Goal: Task Accomplishment & Management: Complete application form

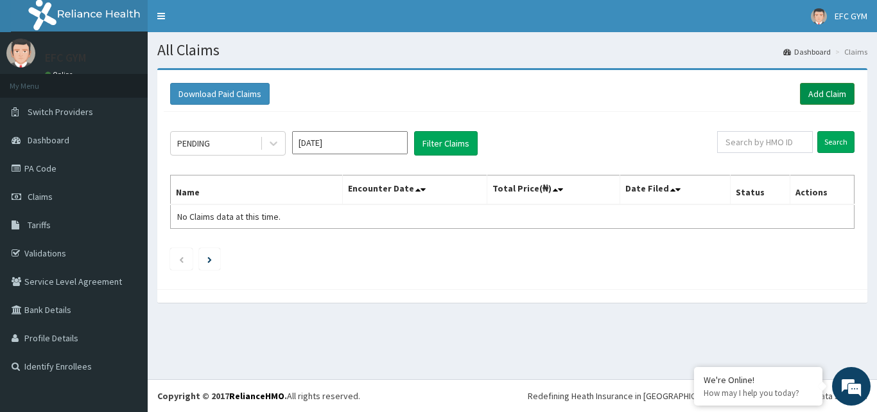
click at [840, 91] on link "Add Claim" at bounding box center [827, 94] width 55 height 22
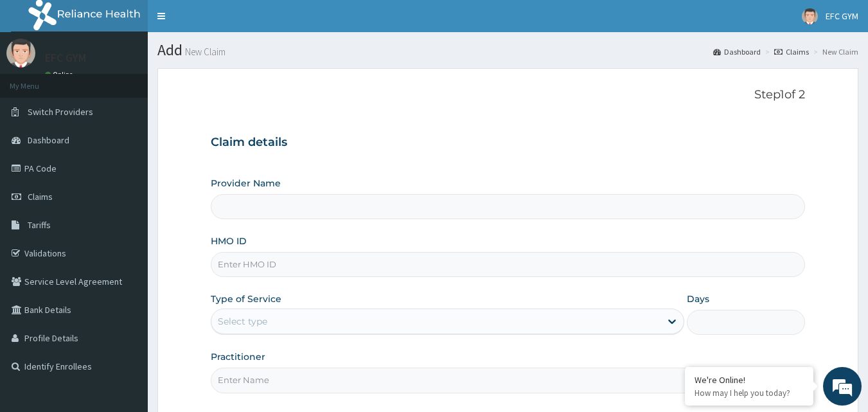
type input "ECLIPSE FITNESS CENTER GYM [GEOGRAPHIC_DATA]"
type input "1"
click at [302, 208] on input "ECLIPSE FITNESS CENTER GYM [GEOGRAPHIC_DATA]" at bounding box center [508, 206] width 595 height 25
click at [237, 264] on input "HMO ID" at bounding box center [508, 264] width 595 height 25
type input "MON/10011/A"
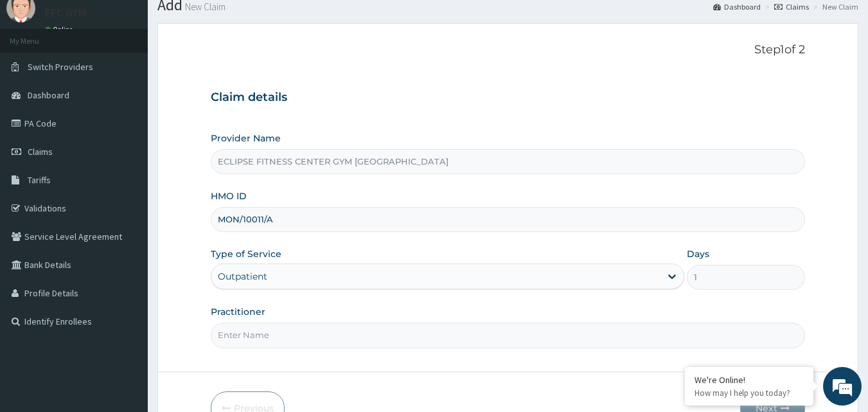
scroll to position [120, 0]
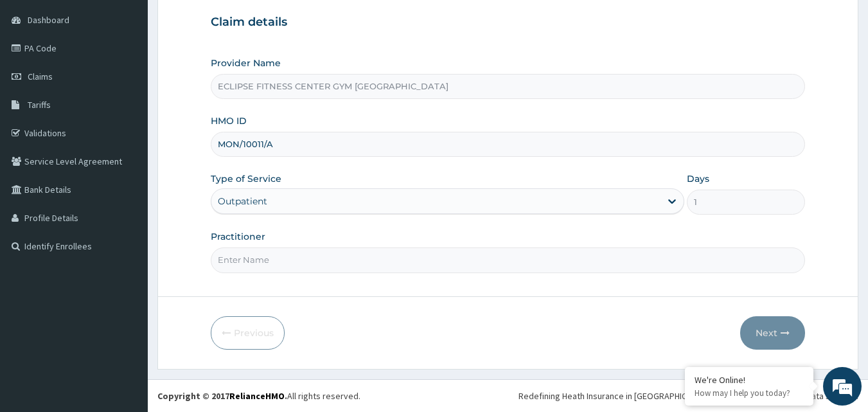
click at [233, 251] on input "Practitioner" at bounding box center [508, 259] width 595 height 25
type input "Eclipse Fitness Center Gym [GEOGRAPHIC_DATA]"
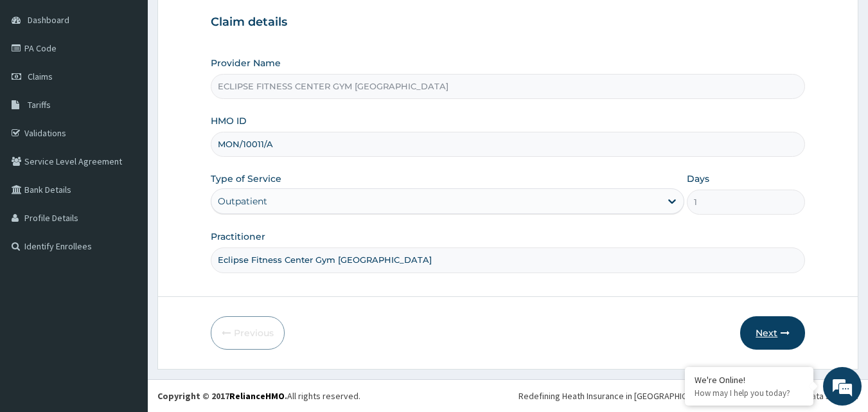
click at [786, 335] on icon "button" at bounding box center [784, 332] width 9 height 9
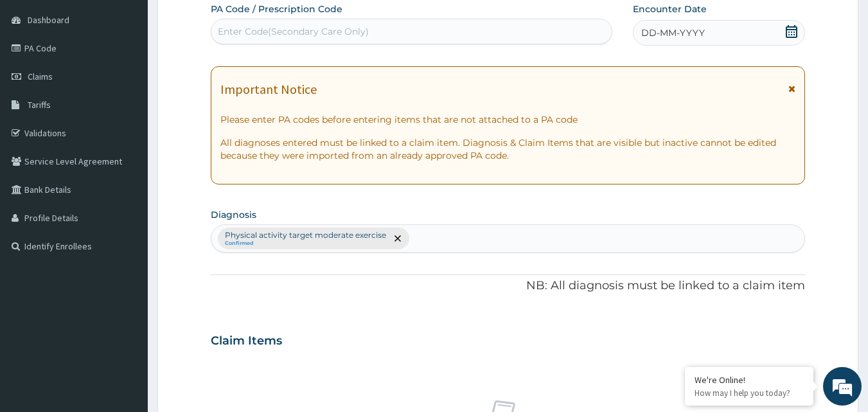
scroll to position [0, 0]
click at [677, 27] on span "DD-MM-YYYY" at bounding box center [673, 32] width 64 height 13
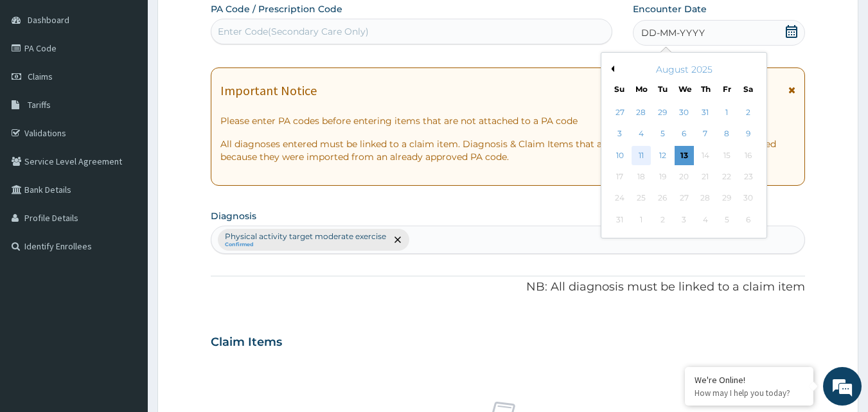
click at [639, 158] on div "11" at bounding box center [640, 155] width 19 height 19
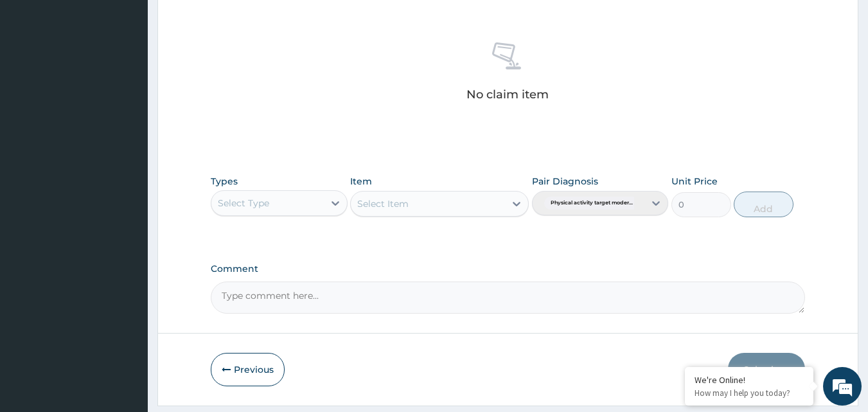
scroll to position [515, 0]
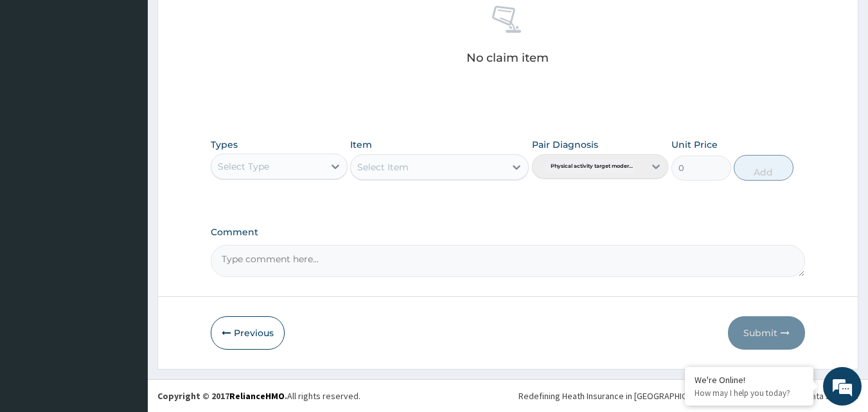
click at [281, 175] on div "Select Type" at bounding box center [267, 166] width 112 height 21
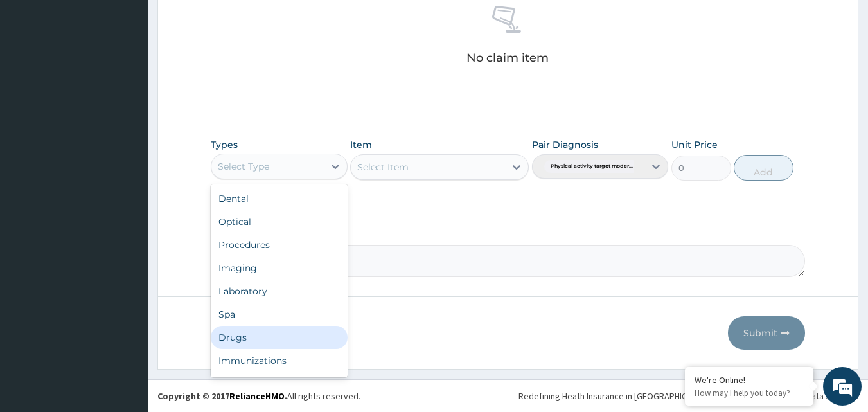
scroll to position [44, 0]
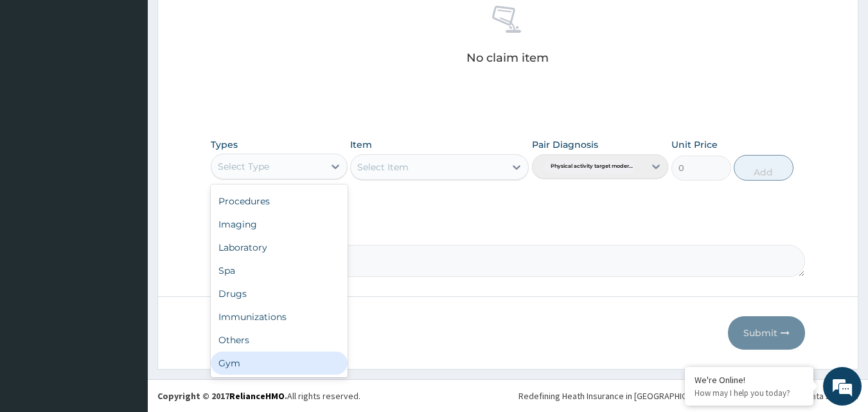
click at [243, 369] on div "Gym" at bounding box center [279, 362] width 137 height 23
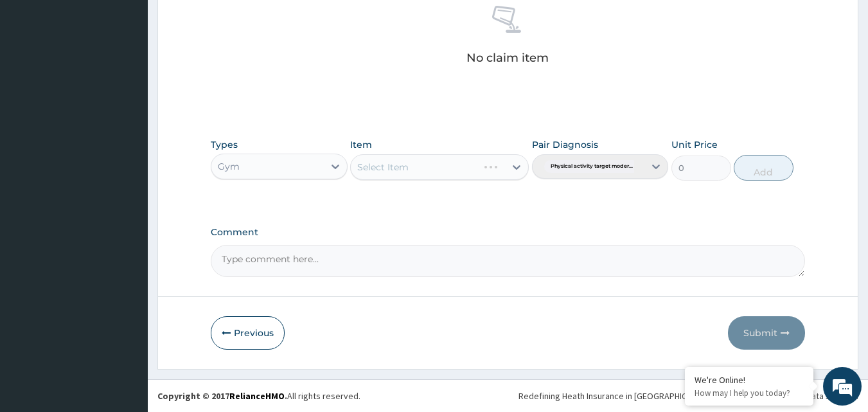
click at [405, 170] on div "Select Item" at bounding box center [439, 167] width 179 height 26
click at [406, 170] on div "Select Item" at bounding box center [382, 167] width 51 height 13
click at [403, 203] on div "GYM" at bounding box center [439, 199] width 179 height 23
click at [750, 175] on button "Add" at bounding box center [764, 168] width 60 height 26
type input "0"
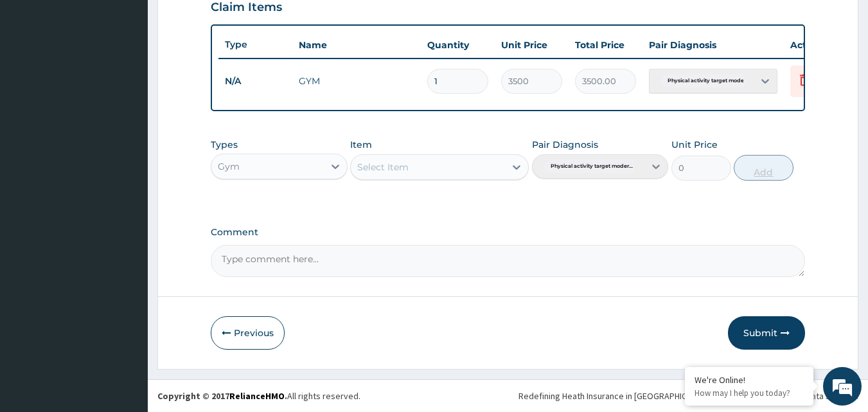
scroll to position [463, 0]
click at [755, 333] on button "Submit" at bounding box center [766, 332] width 77 height 33
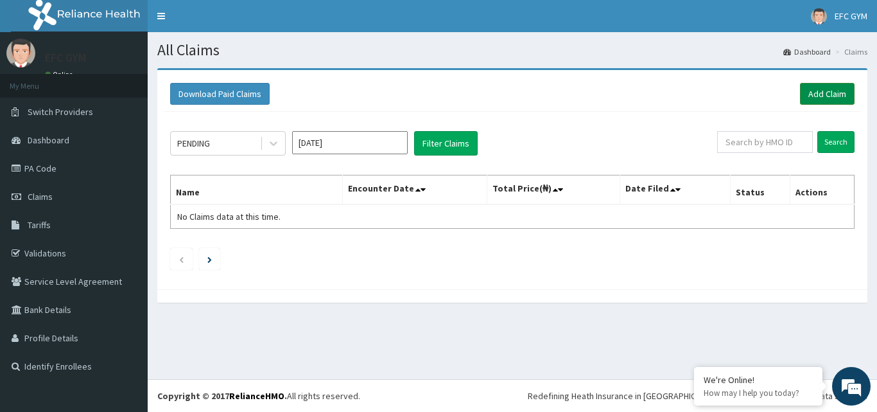
click at [821, 101] on link "Add Claim" at bounding box center [827, 94] width 55 height 22
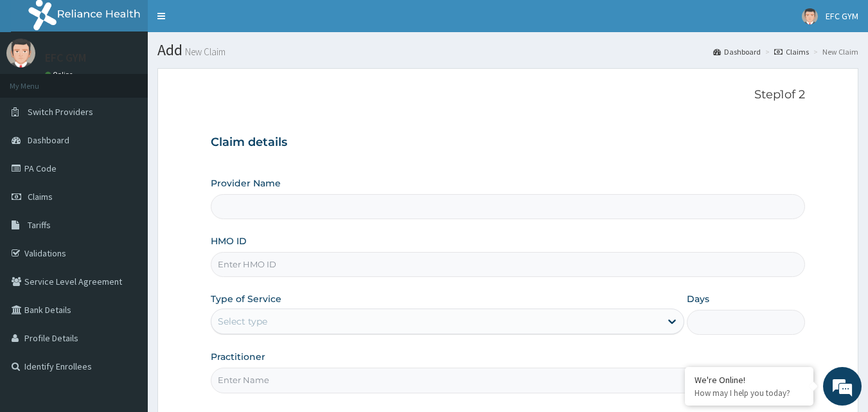
click at [254, 267] on input "HMO ID" at bounding box center [508, 264] width 595 height 25
type input "ECLIPSE FITNESS CENTER GYM AFRICA"
type input "1"
type input "LRY/10006/A"
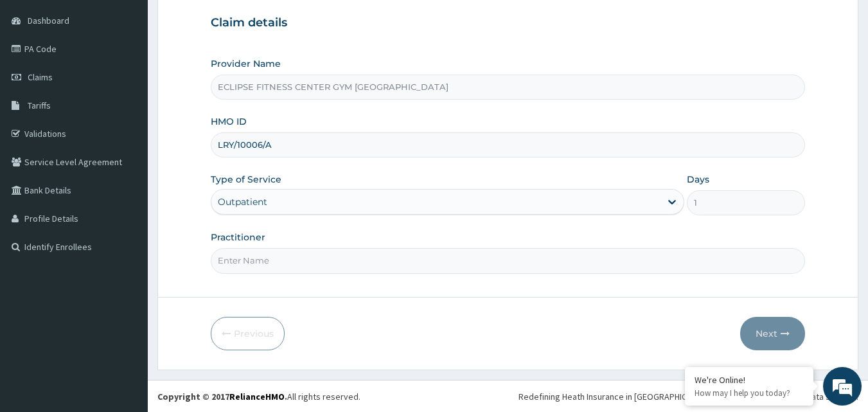
scroll to position [120, 0]
click at [291, 259] on input "Practitioner" at bounding box center [508, 259] width 595 height 25
type input "Eclipse Fitness Center Gym [GEOGRAPHIC_DATA]"
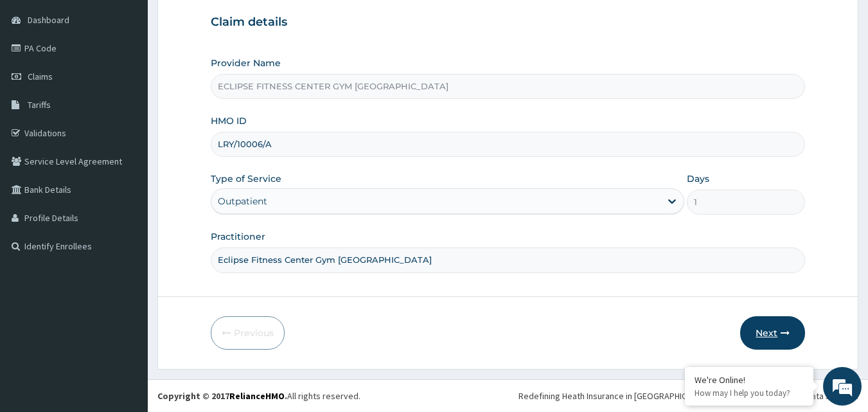
click at [765, 325] on button "Next" at bounding box center [772, 332] width 65 height 33
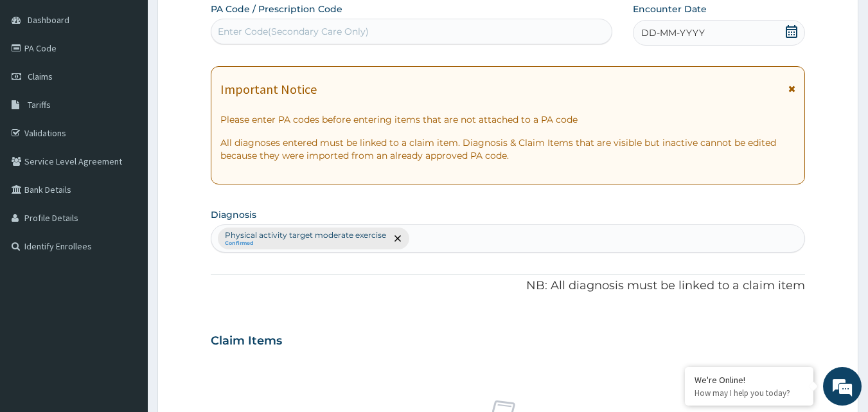
scroll to position [0, 0]
click at [668, 30] on span "DD-MM-YYYY" at bounding box center [673, 32] width 64 height 13
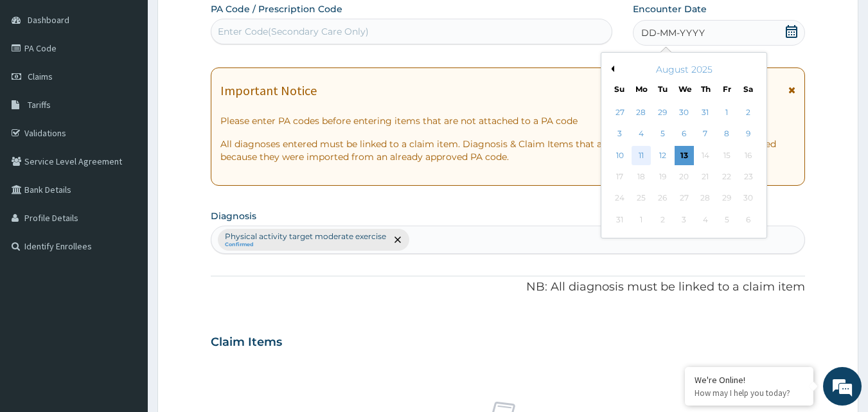
click at [642, 155] on div "11" at bounding box center [640, 155] width 19 height 19
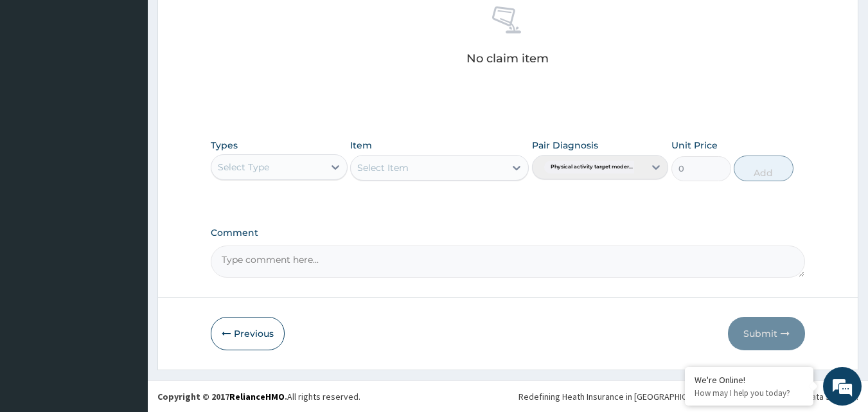
scroll to position [515, 0]
click at [254, 164] on div "Select Type" at bounding box center [243, 166] width 51 height 13
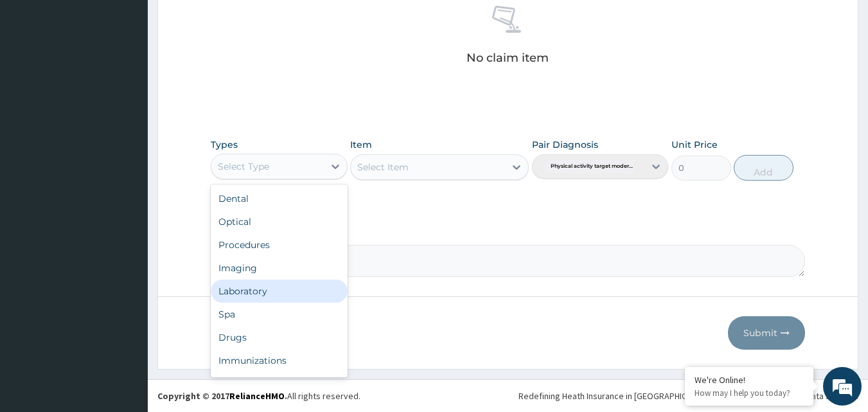
scroll to position [44, 0]
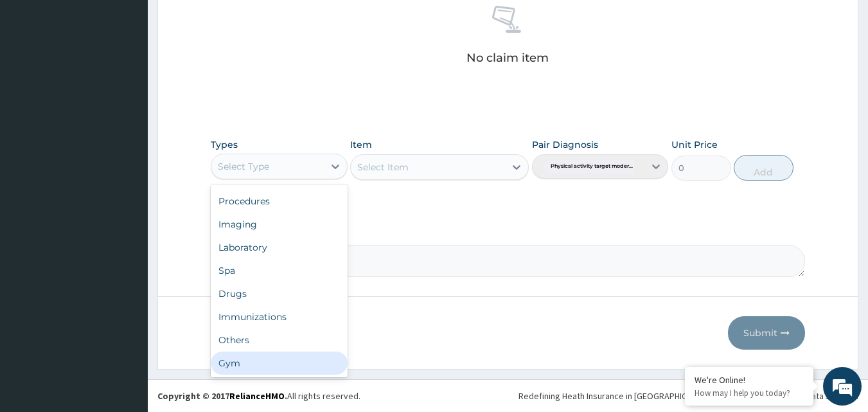
click at [247, 355] on div "Gym" at bounding box center [279, 362] width 137 height 23
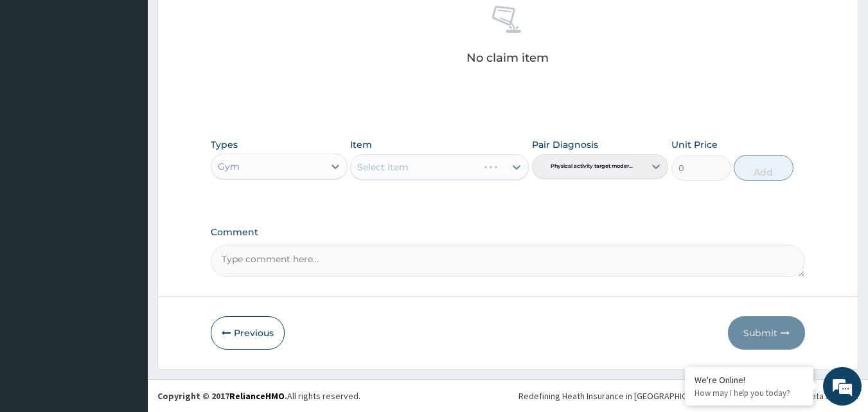
click at [391, 160] on div "Select Item" at bounding box center [439, 167] width 179 height 26
click at [393, 174] on div "Select Item" at bounding box center [439, 167] width 179 height 26
click at [406, 166] on div "Select Item" at bounding box center [439, 167] width 179 height 26
click at [489, 157] on div "Select Item" at bounding box center [428, 167] width 154 height 21
click at [481, 191] on div "GYM" at bounding box center [439, 199] width 179 height 23
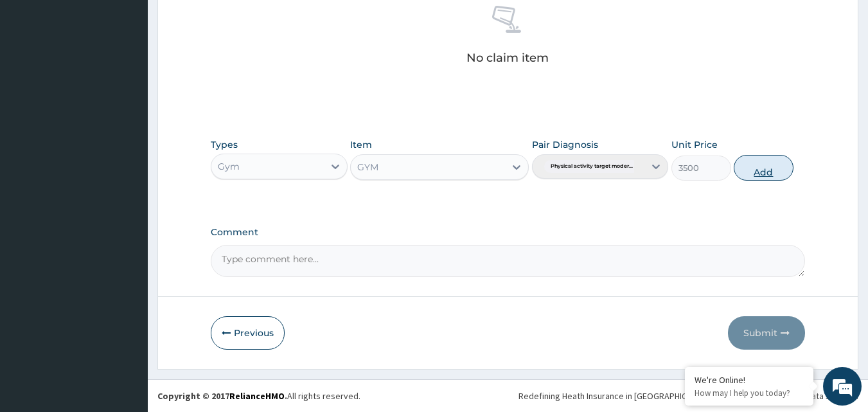
click at [759, 169] on button "Add" at bounding box center [764, 168] width 60 height 26
type input "0"
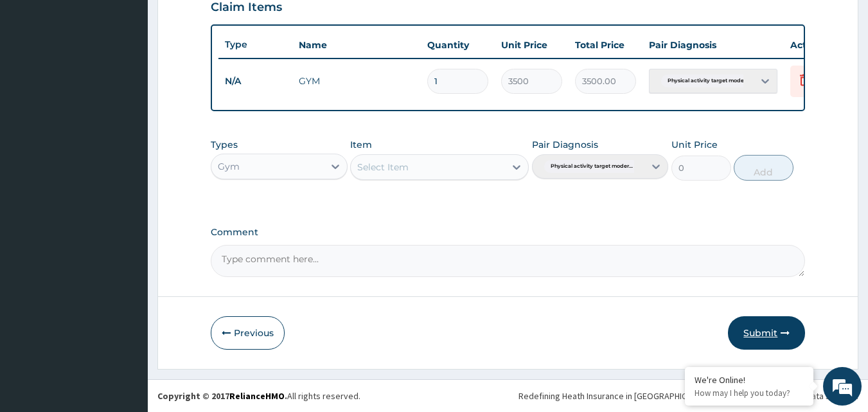
click at [752, 337] on button "Submit" at bounding box center [766, 332] width 77 height 33
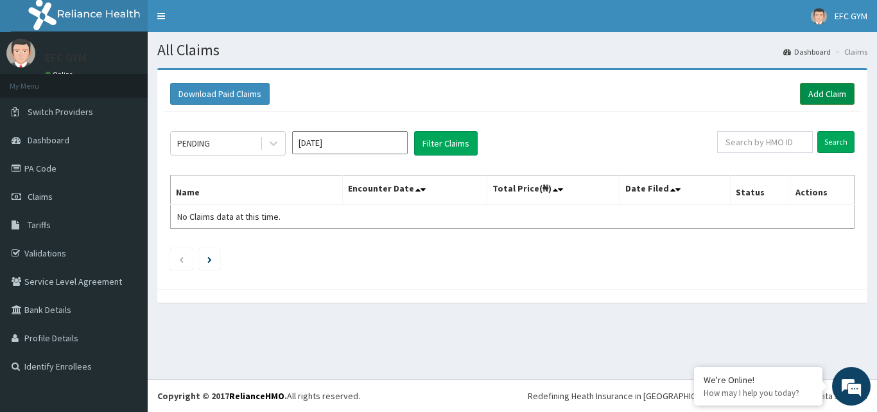
click at [818, 87] on link "Add Claim" at bounding box center [827, 94] width 55 height 22
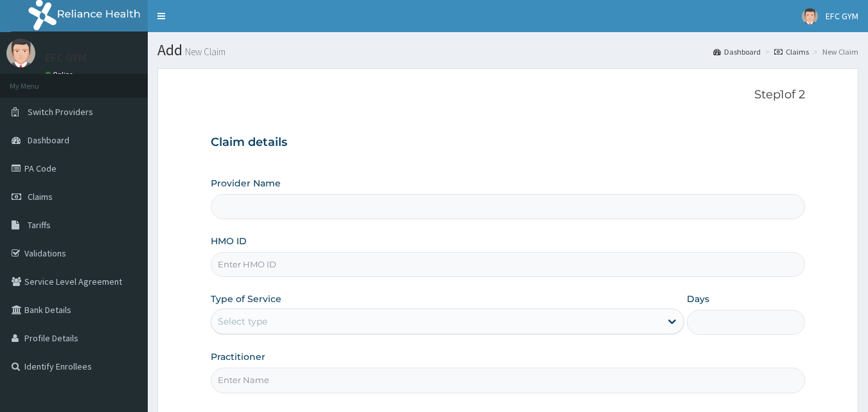
drag, startPoint x: 0, startPoint y: 0, endPoint x: 273, endPoint y: 267, distance: 381.6
click at [273, 267] on input "HMO ID" at bounding box center [508, 264] width 595 height 25
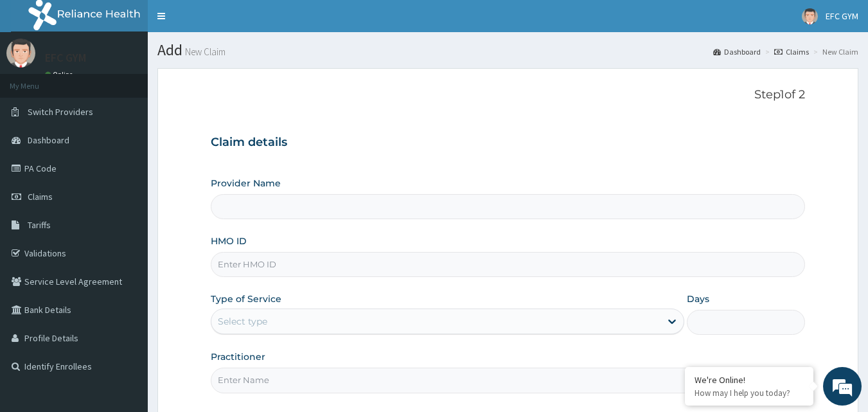
type input "D"
type input "ECLIPSE FITNESS CENTER GYM [GEOGRAPHIC_DATA]"
type input "1"
type input "DSS/10004/F"
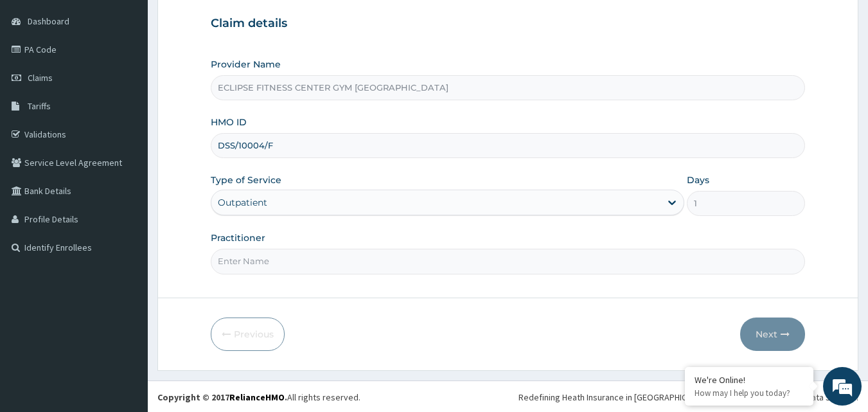
scroll to position [120, 0]
click at [316, 262] on input "Practitioner" at bounding box center [508, 259] width 595 height 25
type input "Eclipse Fitness Center Gym [GEOGRAPHIC_DATA]"
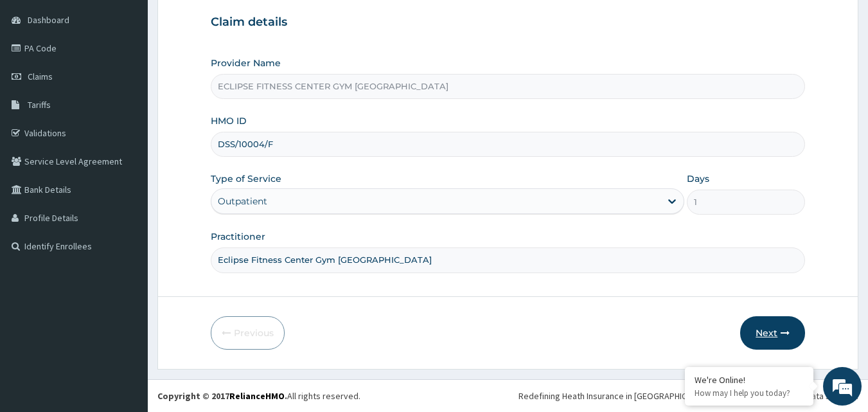
click at [761, 321] on button "Next" at bounding box center [772, 332] width 65 height 33
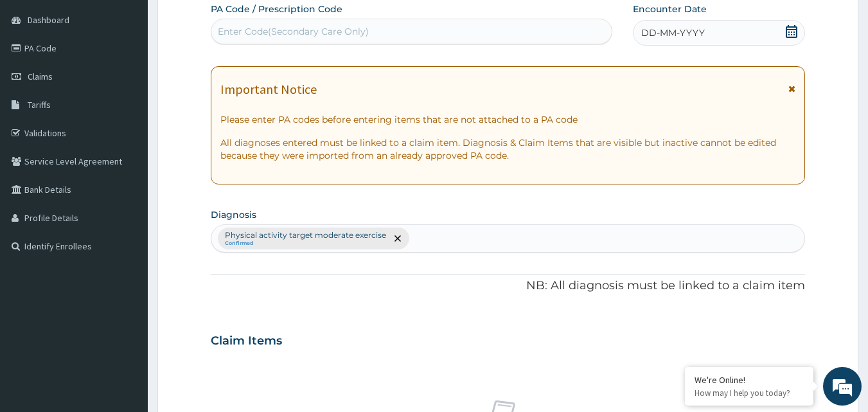
click at [669, 33] on span "DD-MM-YYYY" at bounding box center [673, 32] width 64 height 13
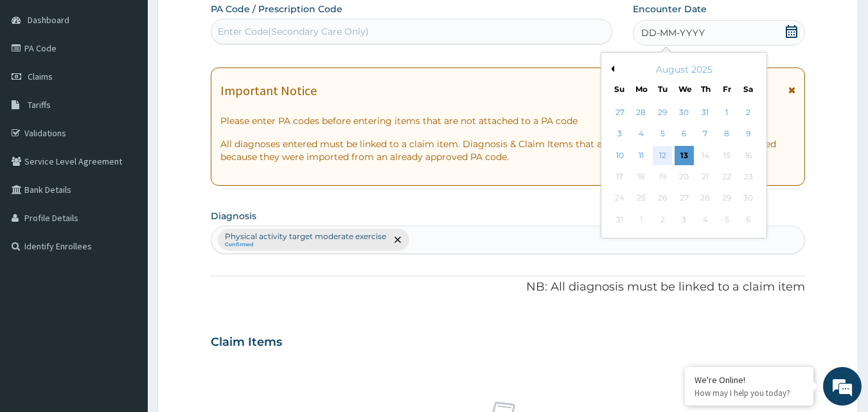
click at [665, 156] on div "12" at bounding box center [662, 155] width 19 height 19
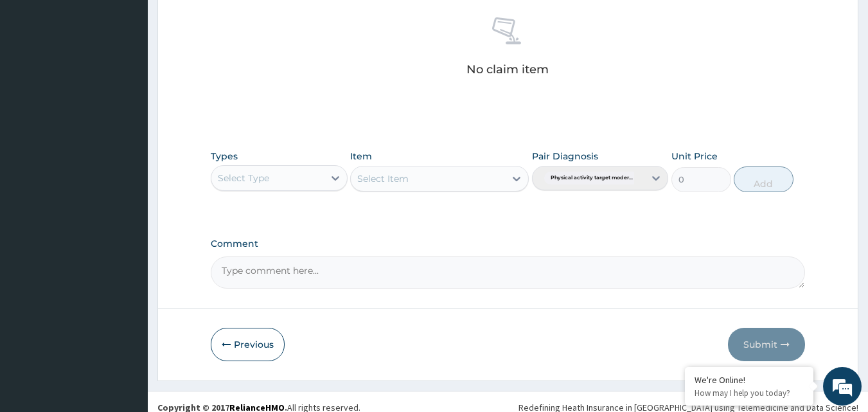
scroll to position [506, 0]
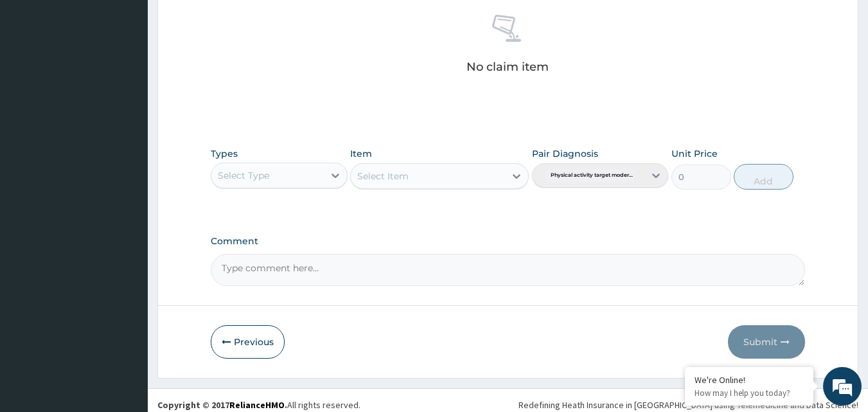
drag, startPoint x: 307, startPoint y: 177, endPoint x: 305, endPoint y: 188, distance: 11.7
click at [308, 177] on div "Select Type" at bounding box center [267, 175] width 112 height 21
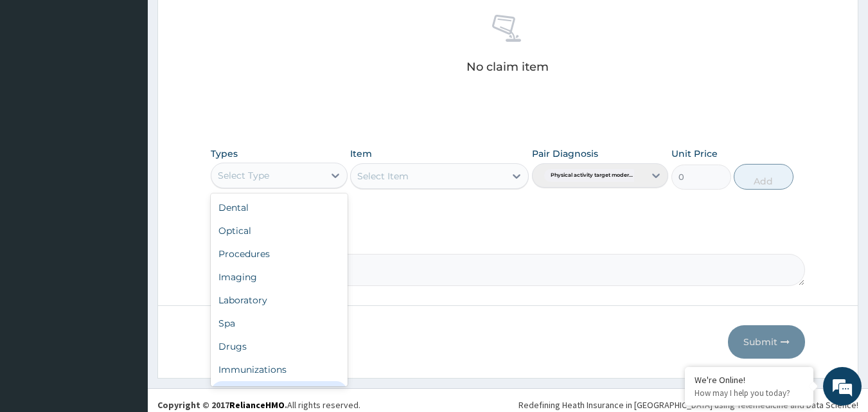
scroll to position [44, 0]
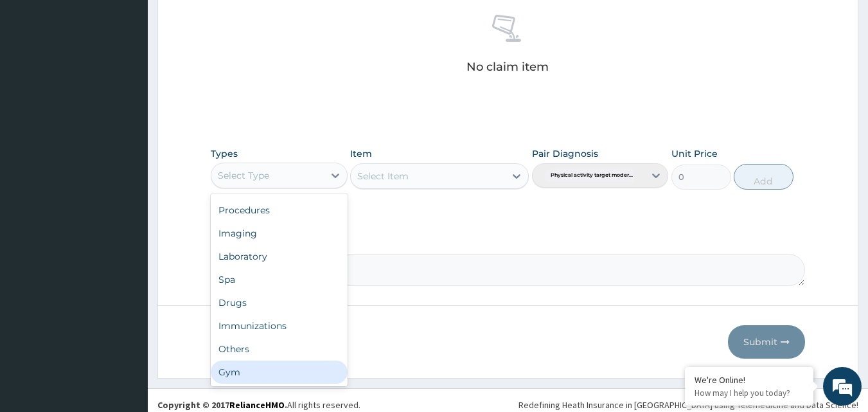
click at [243, 374] on div "Gym" at bounding box center [279, 371] width 137 height 23
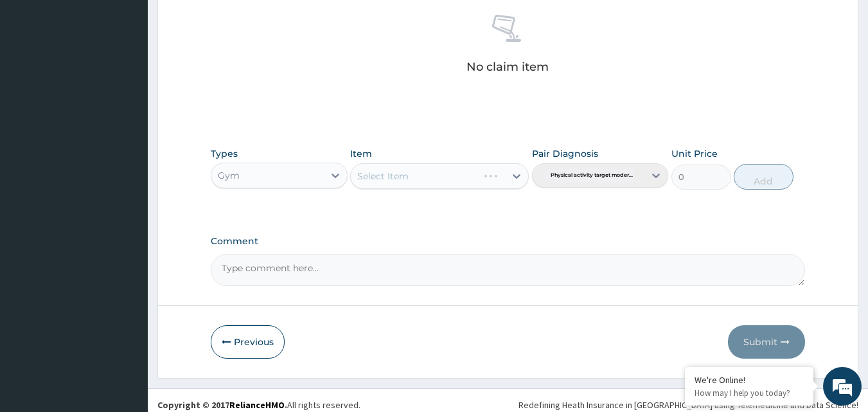
click at [433, 183] on div "Select Item" at bounding box center [439, 176] width 179 height 26
click at [441, 177] on div "Select Item" at bounding box center [439, 176] width 179 height 26
click at [516, 177] on icon at bounding box center [517, 176] width 8 height 4
click at [484, 179] on div "Select Item" at bounding box center [428, 176] width 154 height 21
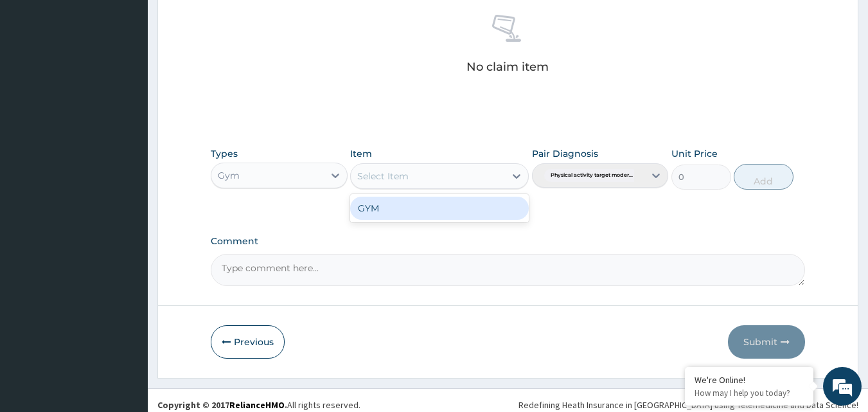
click at [483, 202] on div "GYM" at bounding box center [439, 208] width 179 height 23
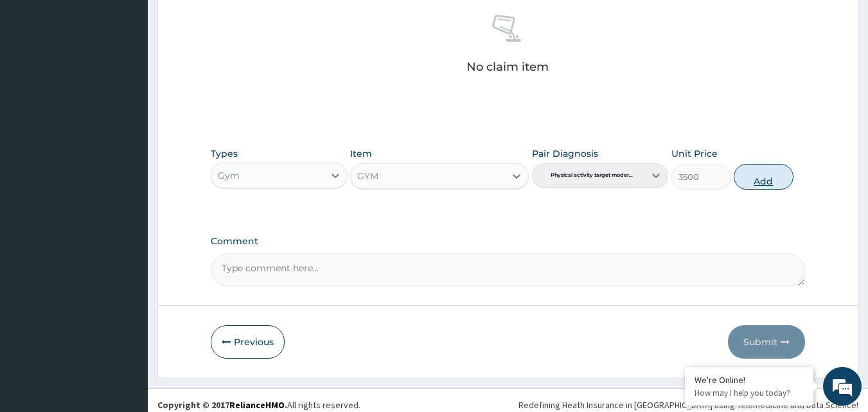
click at [752, 175] on button "Add" at bounding box center [764, 177] width 60 height 26
type input "0"
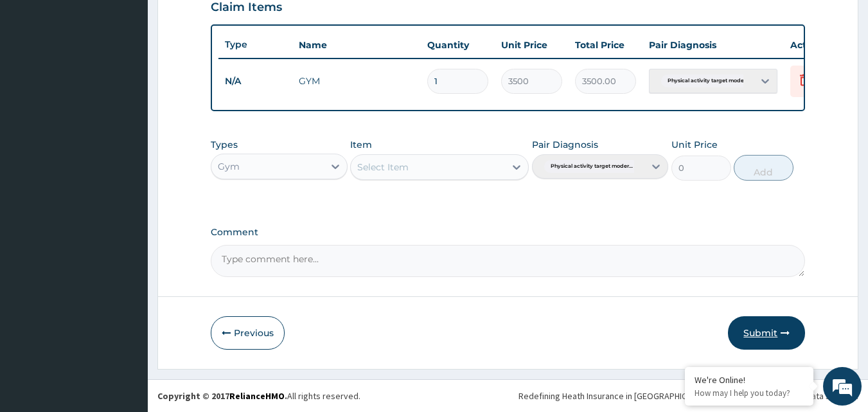
click at [773, 336] on button "Submit" at bounding box center [766, 332] width 77 height 33
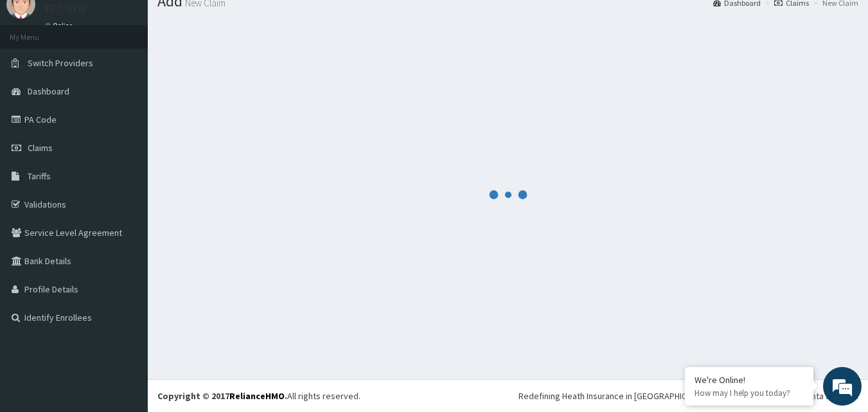
scroll to position [49, 0]
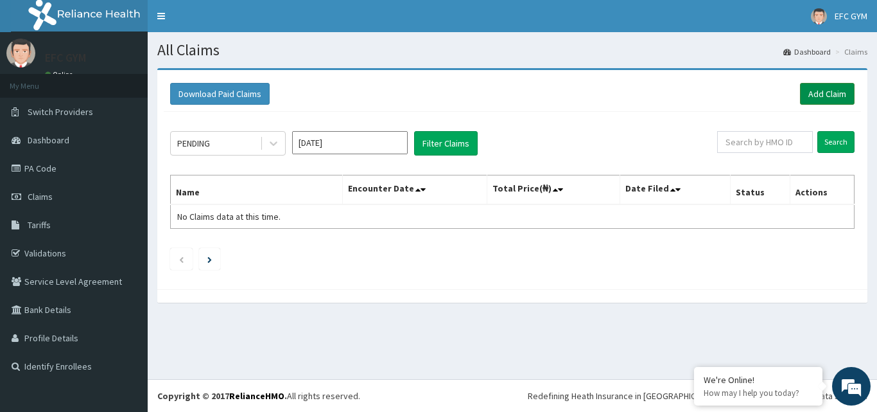
click at [834, 96] on link "Add Claim" at bounding box center [827, 94] width 55 height 22
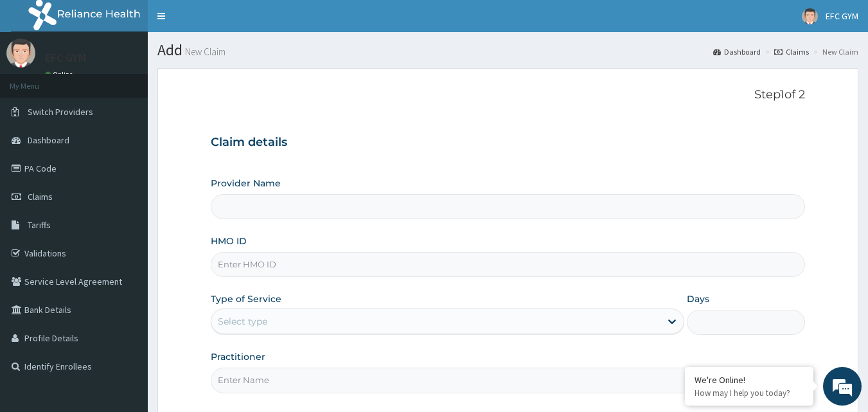
click at [252, 264] on input "HMO ID" at bounding box center [508, 264] width 595 height 25
type input "ECLIPSE FITNESS CENTER GYM [GEOGRAPHIC_DATA]"
type input "1"
click at [285, 265] on input "MON/10011/A" at bounding box center [508, 264] width 595 height 25
click at [237, 276] on input "MON/10011/A" at bounding box center [508, 264] width 595 height 25
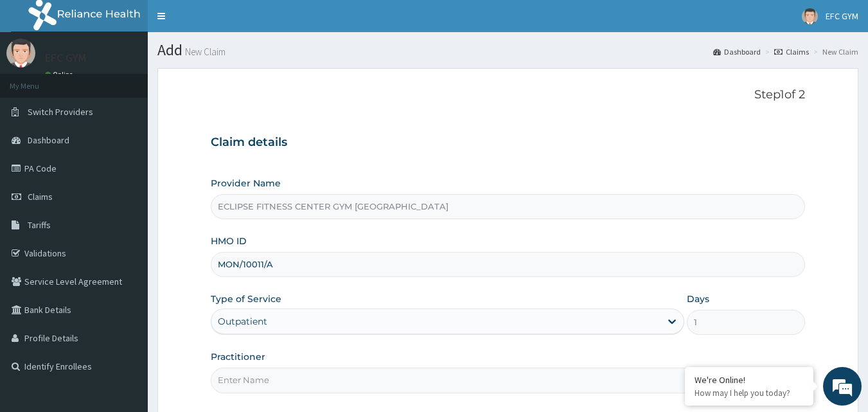
click at [294, 267] on input "MON/10011/A" at bounding box center [508, 264] width 595 height 25
type input "M"
click at [285, 271] on input "HMO ID" at bounding box center [508, 264] width 595 height 25
type input "MON/10055/A"
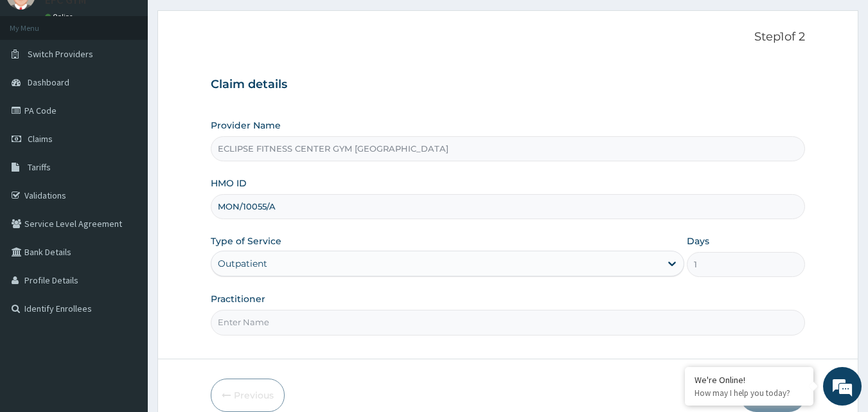
scroll to position [120, 0]
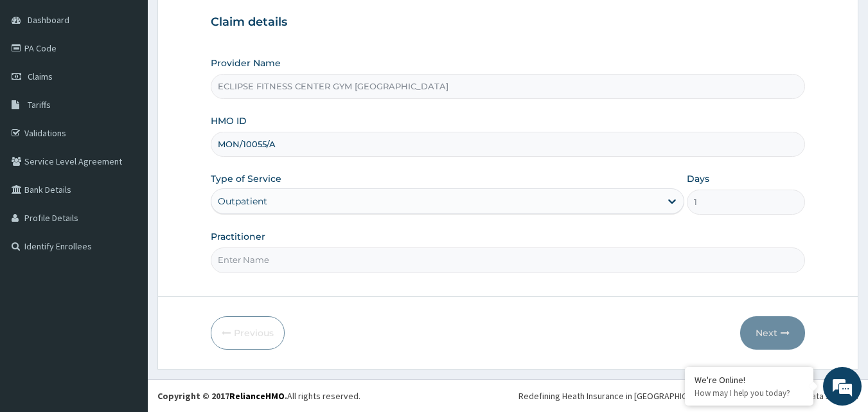
click at [264, 260] on input "Practitioner" at bounding box center [508, 259] width 595 height 25
type input "Eclipse Fitness Center Gym Africa"
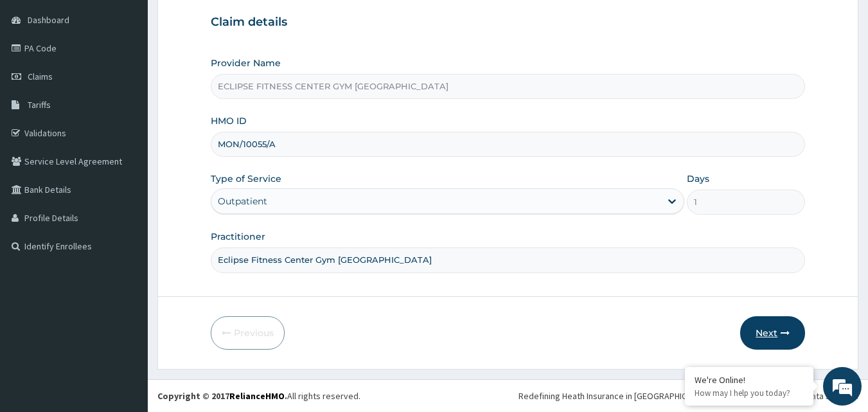
click at [769, 336] on button "Next" at bounding box center [772, 332] width 65 height 33
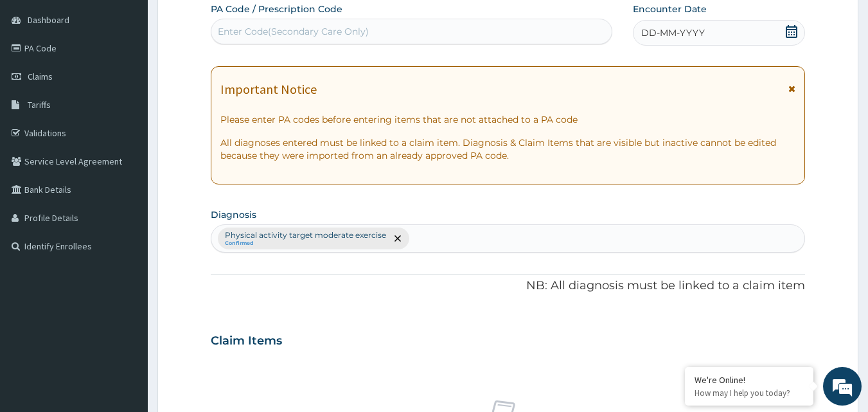
click at [687, 35] on span "DD-MM-YYYY" at bounding box center [673, 32] width 64 height 13
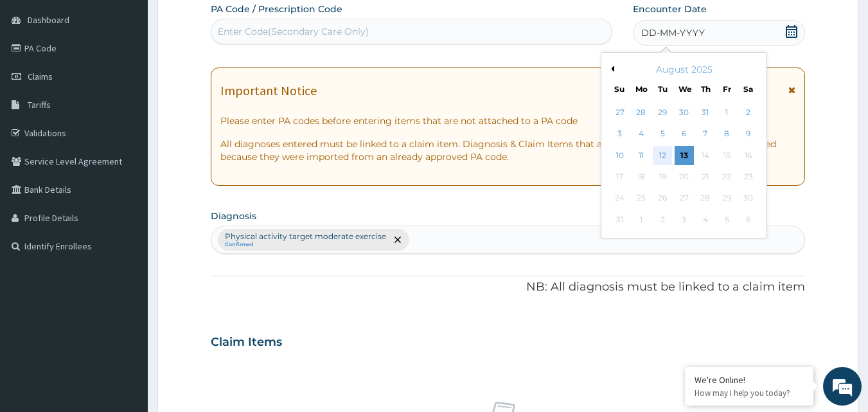
click at [660, 154] on div "12" at bounding box center [662, 155] width 19 height 19
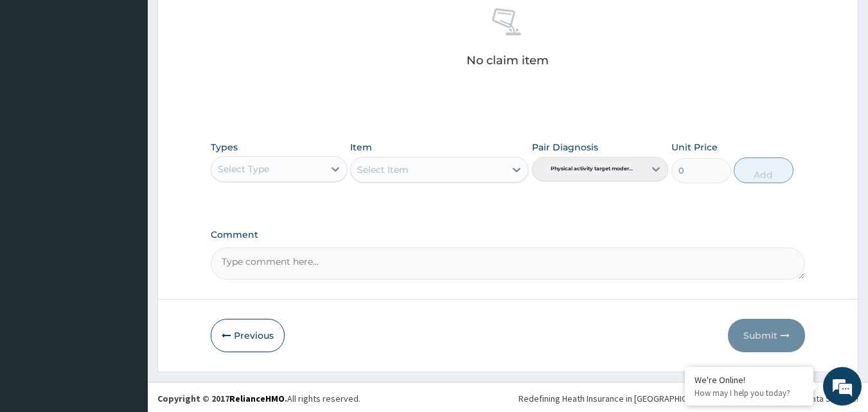
scroll to position [515, 0]
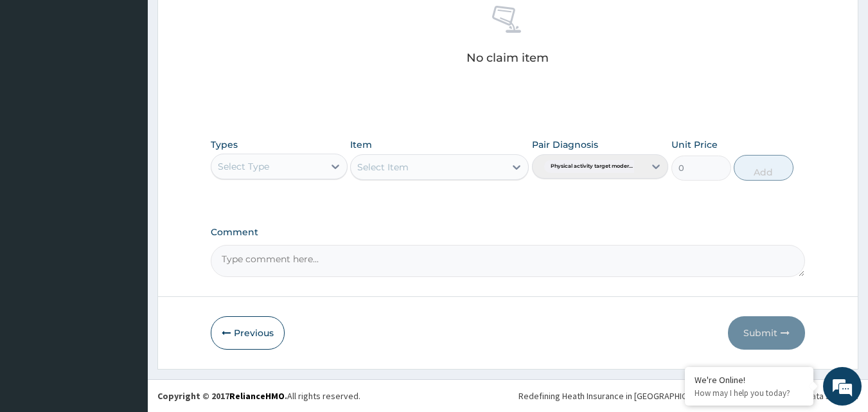
click at [277, 169] on div "Select Type" at bounding box center [267, 166] width 112 height 21
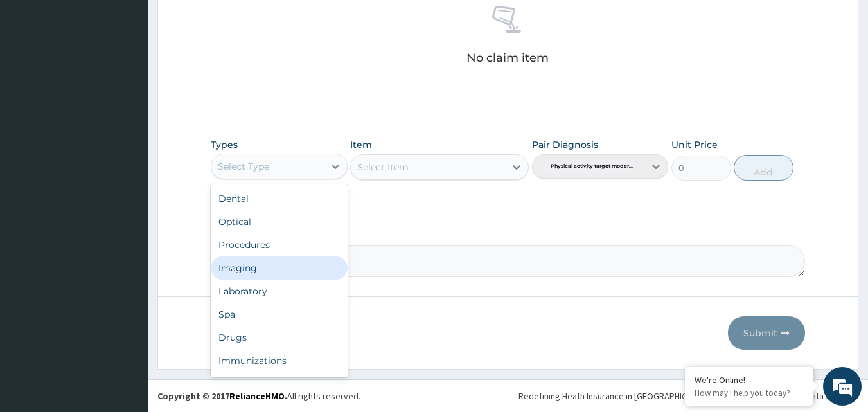
scroll to position [44, 0]
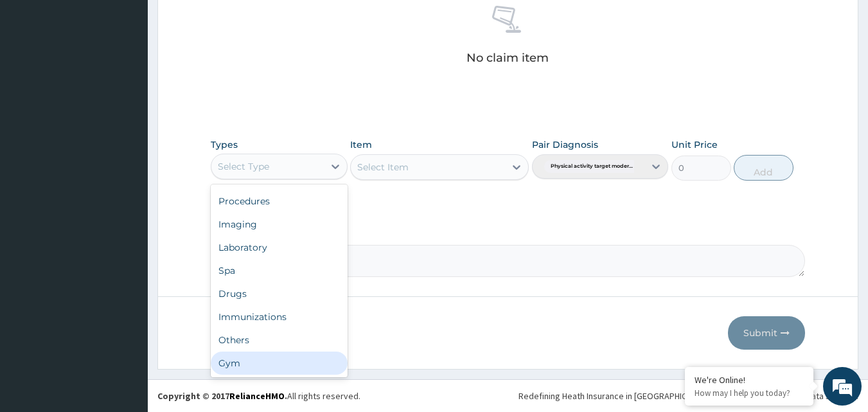
click at [265, 360] on div "Gym" at bounding box center [279, 362] width 137 height 23
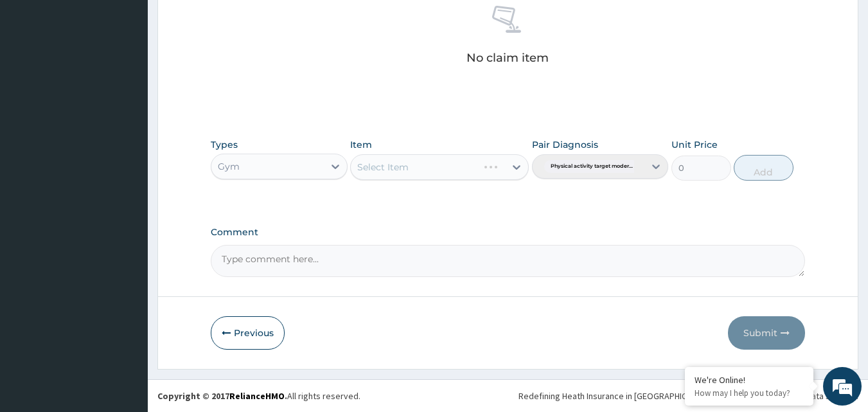
click at [418, 164] on div "Select Item" at bounding box center [439, 167] width 179 height 26
click at [423, 164] on div "Select Item" at bounding box center [428, 167] width 154 height 21
click at [418, 207] on div "GYM" at bounding box center [439, 199] width 179 height 23
click at [765, 171] on button "Add" at bounding box center [764, 168] width 60 height 26
type input "0"
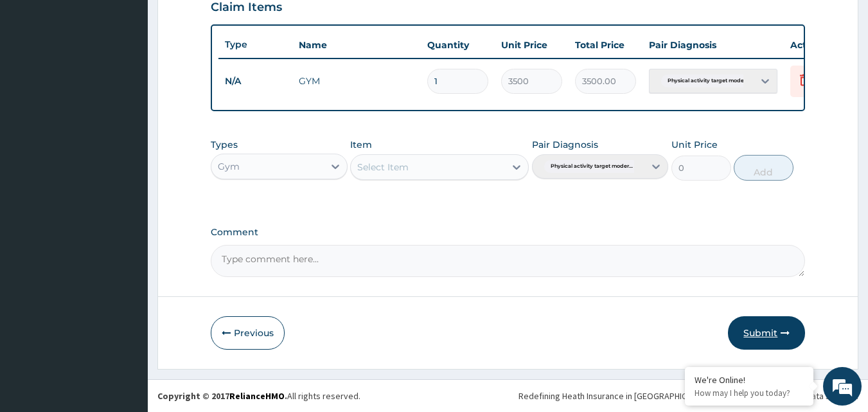
click at [757, 334] on button "Submit" at bounding box center [766, 332] width 77 height 33
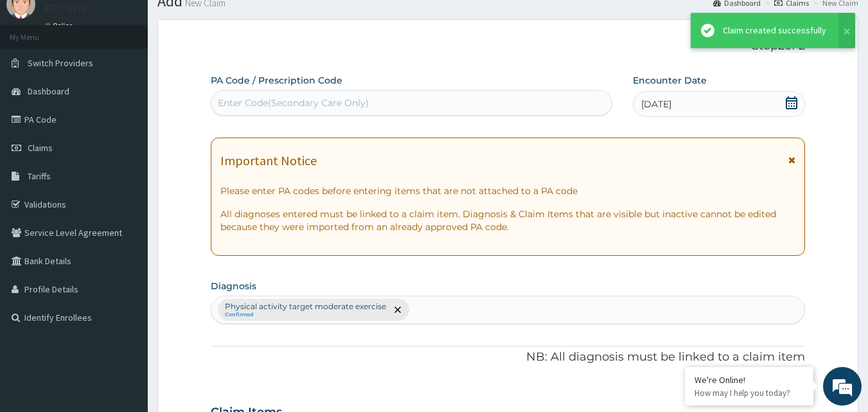
scroll to position [463, 0]
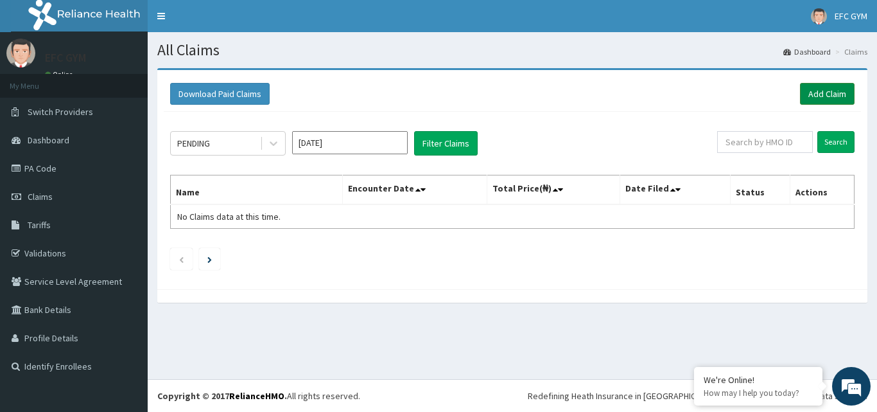
click at [836, 92] on link "Add Claim" at bounding box center [827, 94] width 55 height 22
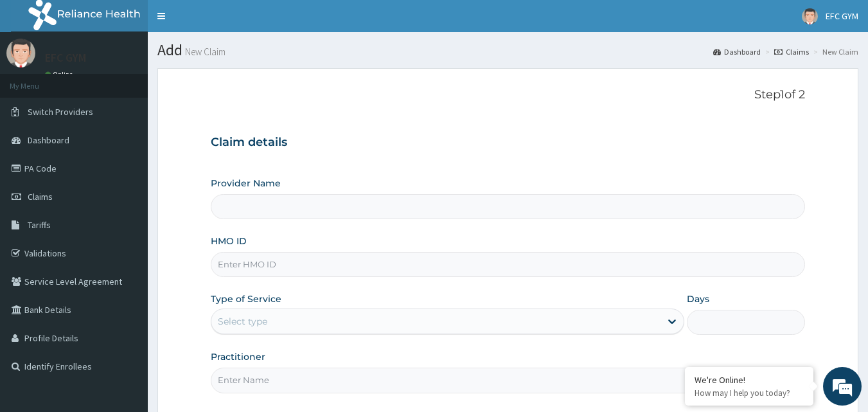
click at [232, 264] on input "HMO ID" at bounding box center [508, 264] width 595 height 25
type input "ECLIPSE FITNESS CENTER GYM [GEOGRAPHIC_DATA]"
type input "1"
type input "MON/10011/A"
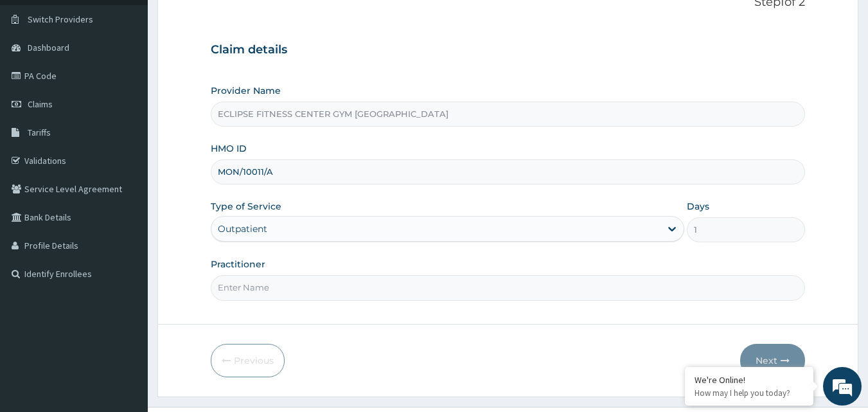
scroll to position [120, 0]
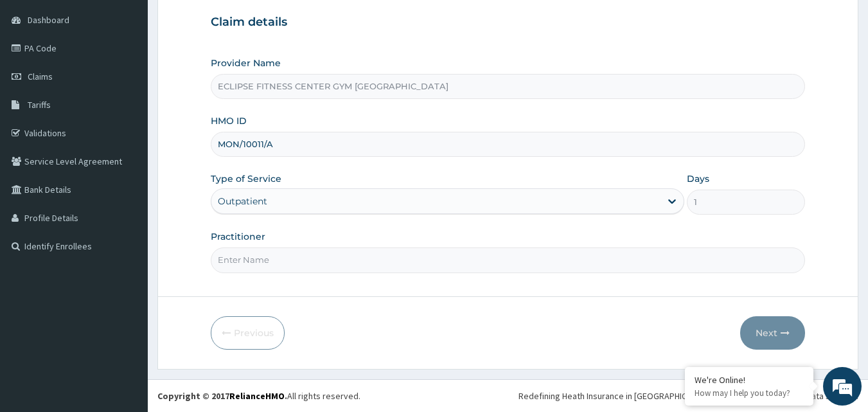
click at [287, 263] on input "Practitioner" at bounding box center [508, 259] width 595 height 25
type input "Eclipse Fitness Center Gym Africa"
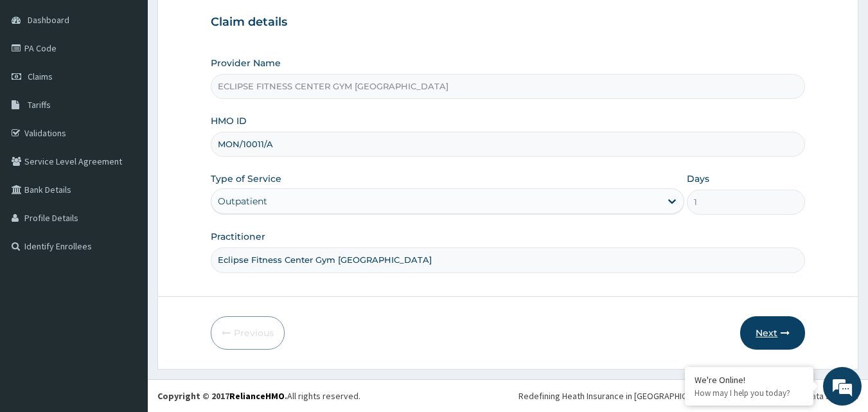
click at [762, 332] on button "Next" at bounding box center [772, 332] width 65 height 33
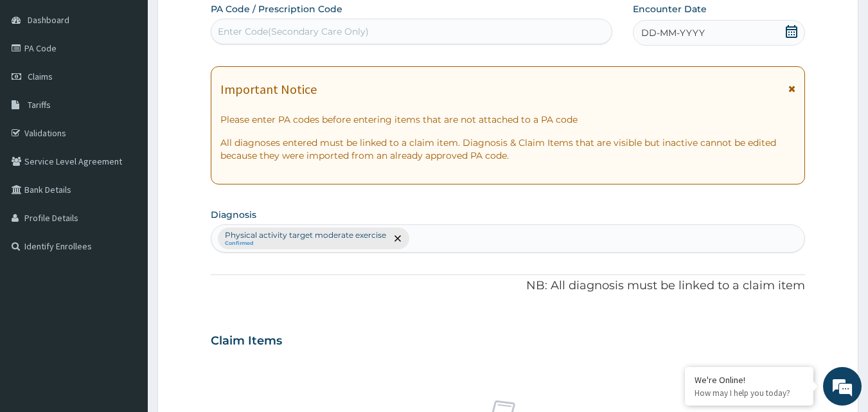
click at [692, 32] on span "DD-MM-YYYY" at bounding box center [673, 32] width 64 height 13
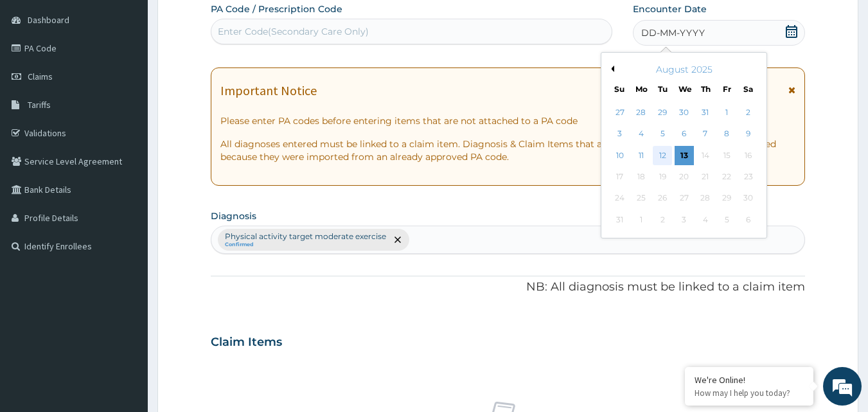
click at [662, 160] on div "12" at bounding box center [662, 155] width 19 height 19
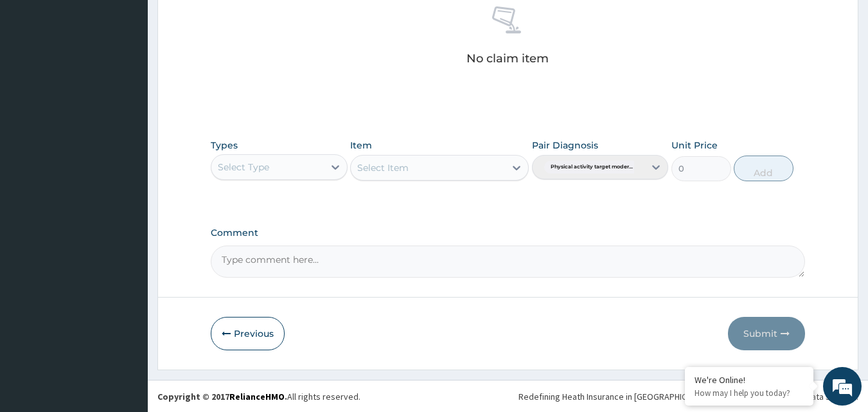
scroll to position [515, 0]
click at [279, 165] on div "Select Type" at bounding box center [267, 166] width 112 height 21
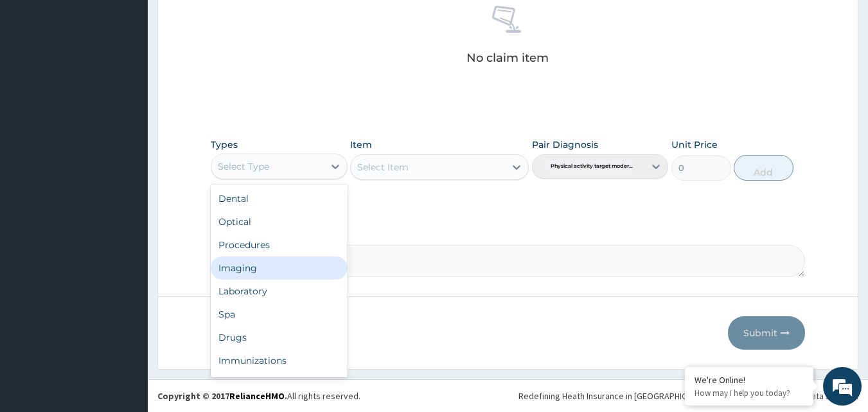
scroll to position [44, 0]
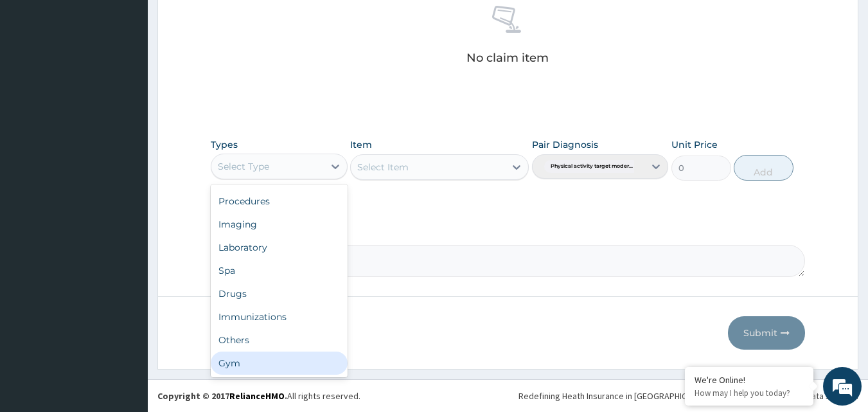
click at [260, 366] on div "Gym" at bounding box center [279, 362] width 137 height 23
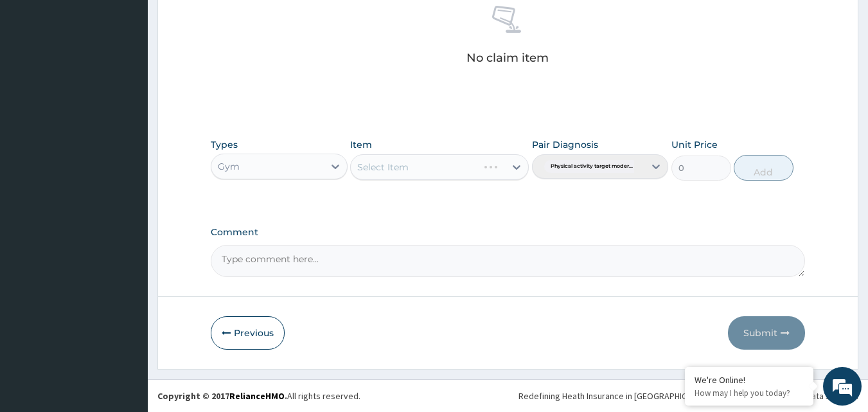
click at [421, 168] on div "Select Item" at bounding box center [439, 167] width 179 height 26
click at [421, 172] on div "Select Item" at bounding box center [428, 167] width 154 height 21
click at [418, 204] on div "GYM" at bounding box center [439, 199] width 179 height 23
click at [770, 173] on button "Add" at bounding box center [764, 168] width 60 height 26
type input "0"
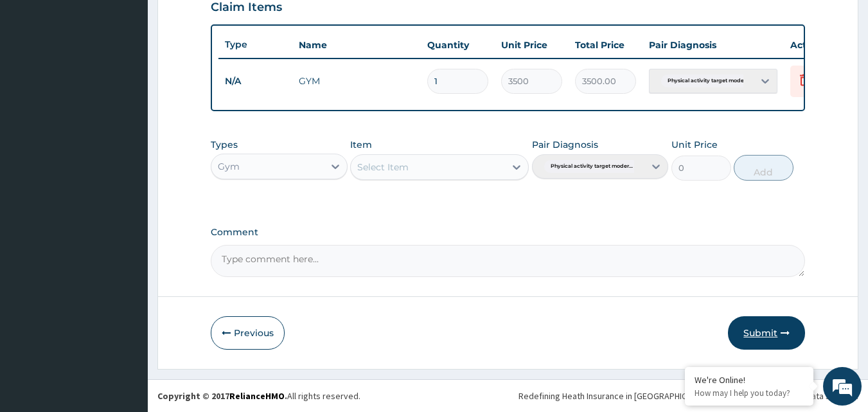
click at [755, 330] on button "Submit" at bounding box center [766, 332] width 77 height 33
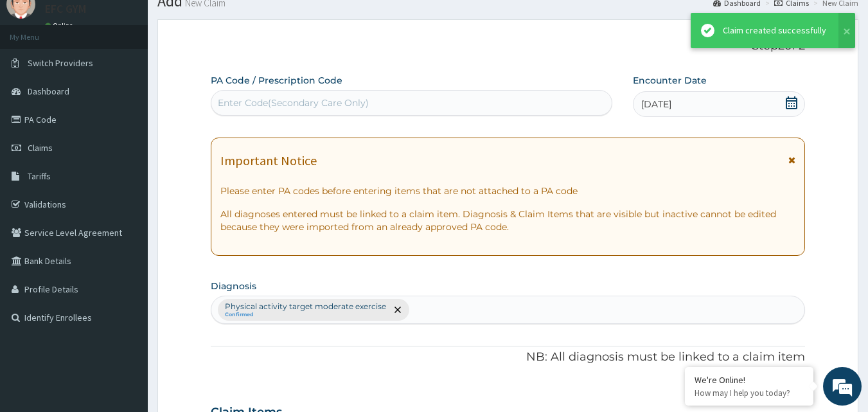
scroll to position [463, 0]
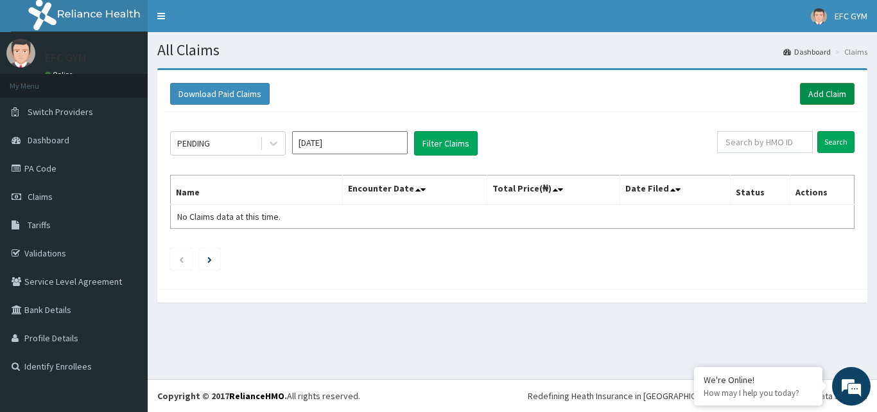
click at [829, 95] on link "Add Claim" at bounding box center [827, 94] width 55 height 22
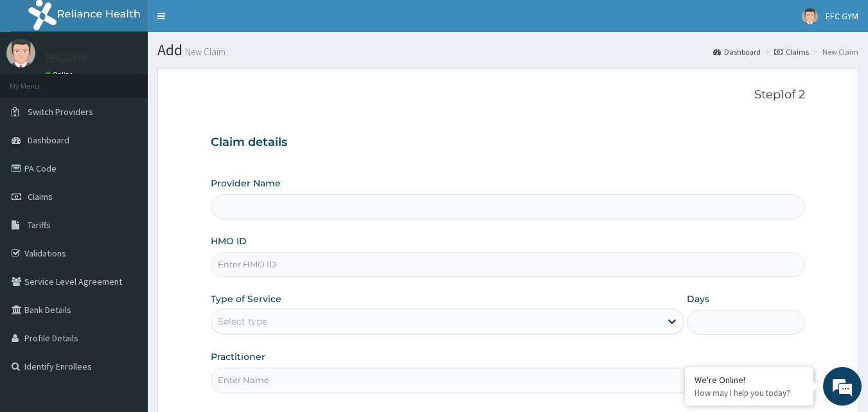
type input "ECLIPSE FITNESS CENTER GYM AFRICA"
type input "1"
click at [280, 209] on input "ECLIPSE FITNESS CENTER GYM AFRICA" at bounding box center [508, 206] width 595 height 25
click at [241, 265] on input "HMO ID" at bounding box center [508, 264] width 595 height 25
type input "BUG/10004/B"
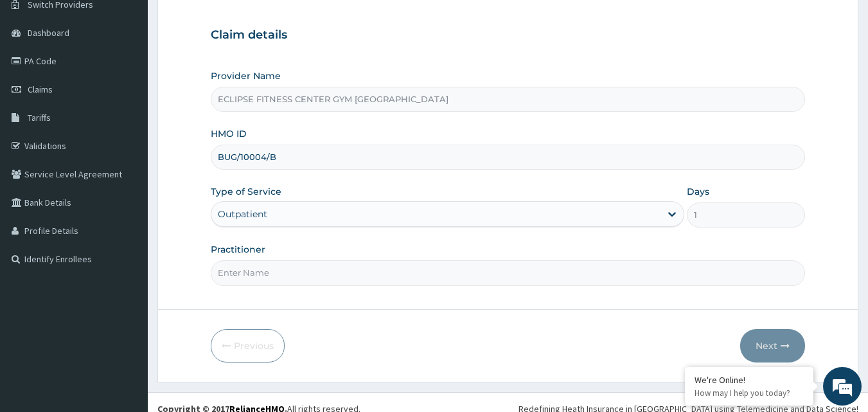
scroll to position [120, 0]
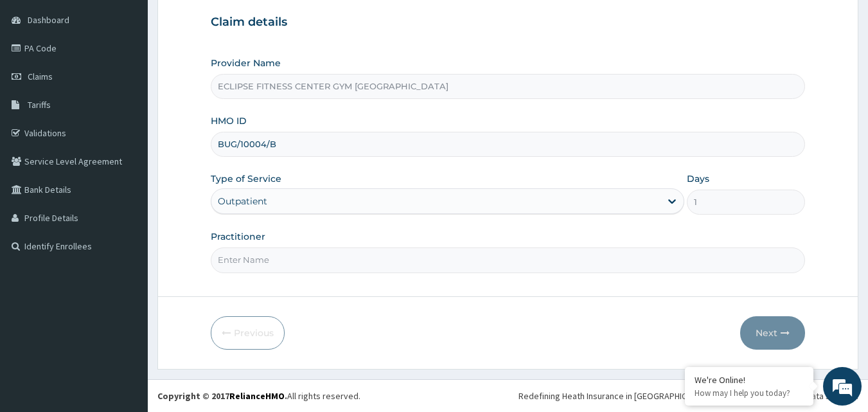
click at [255, 257] on input "Practitioner" at bounding box center [508, 259] width 595 height 25
type input "Eclipse Fitness Center Gym Africa"
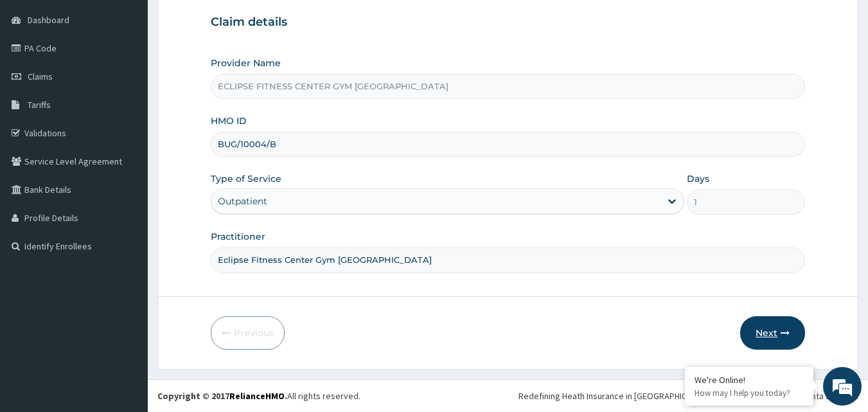
click at [776, 330] on button "Next" at bounding box center [772, 332] width 65 height 33
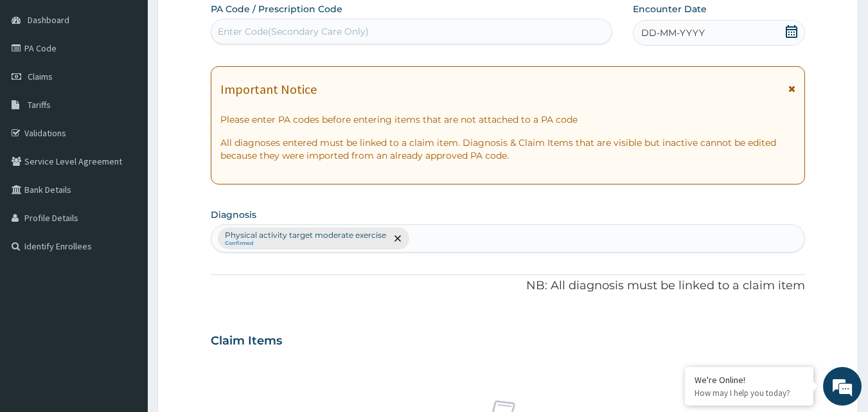
click at [710, 27] on div "DD-MM-YYYY" at bounding box center [719, 33] width 172 height 26
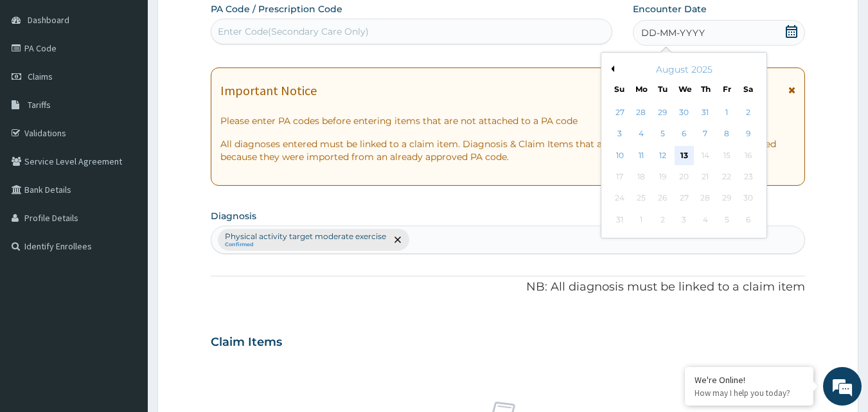
click at [685, 160] on div "13" at bounding box center [683, 155] width 19 height 19
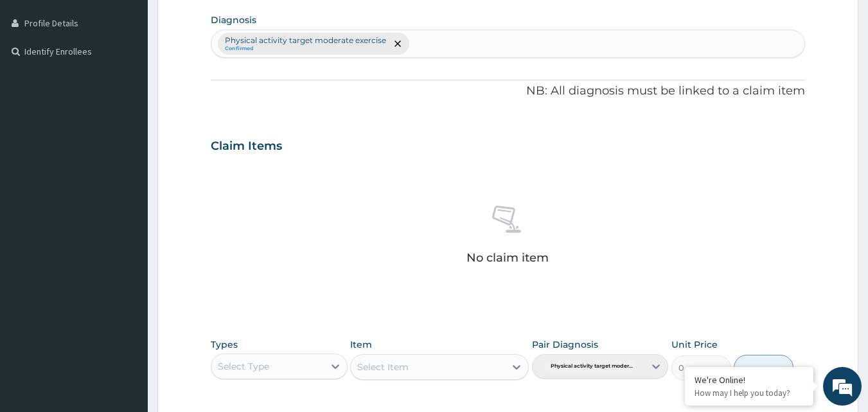
scroll to position [441, 0]
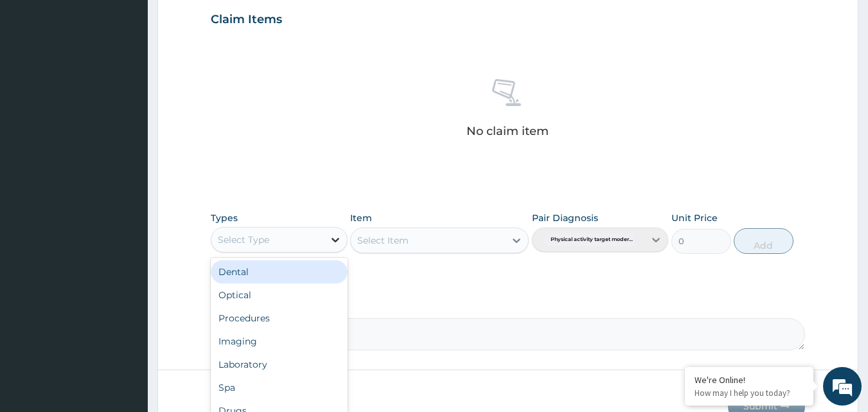
drag, startPoint x: 304, startPoint y: 244, endPoint x: 331, endPoint y: 240, distance: 26.7
click at [306, 244] on div "Select Type" at bounding box center [267, 239] width 112 height 21
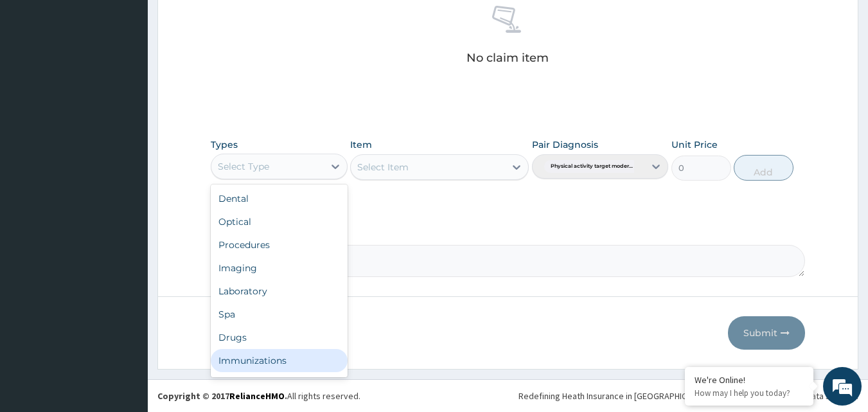
scroll to position [44, 0]
click at [243, 375] on div "Dental Optical Procedures Imaging Laboratory Spa Drugs Immunizations Others Gym" at bounding box center [279, 280] width 137 height 193
click at [255, 361] on div "Gym" at bounding box center [279, 362] width 137 height 23
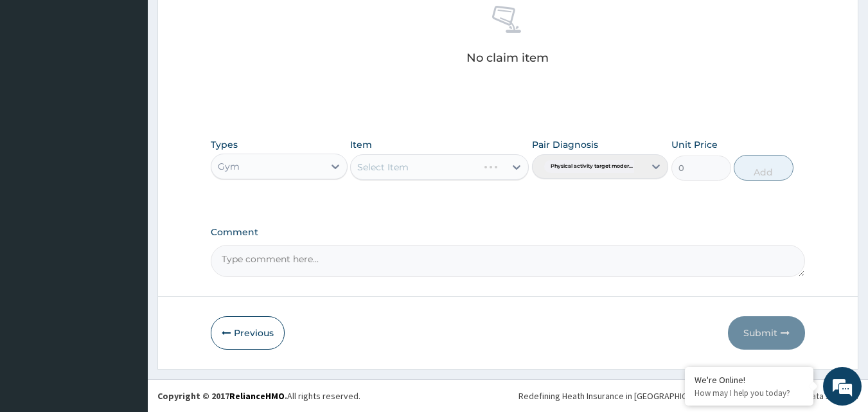
click at [428, 164] on div "Select Item" at bounding box center [439, 167] width 179 height 26
click at [421, 163] on div "Select Item" at bounding box center [428, 167] width 154 height 21
click at [427, 206] on div "GYM" at bounding box center [439, 199] width 179 height 23
click at [770, 172] on button "Add" at bounding box center [764, 168] width 60 height 26
type input "0"
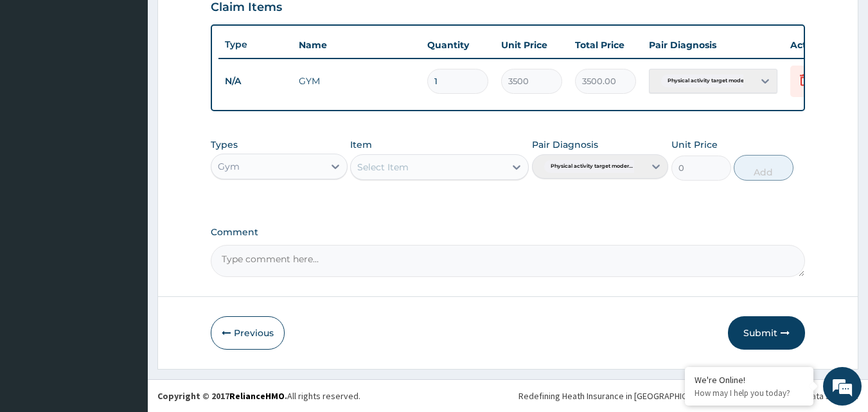
scroll to position [463, 0]
click at [759, 333] on button "Submit" at bounding box center [766, 332] width 77 height 33
